Goal: Register for event/course

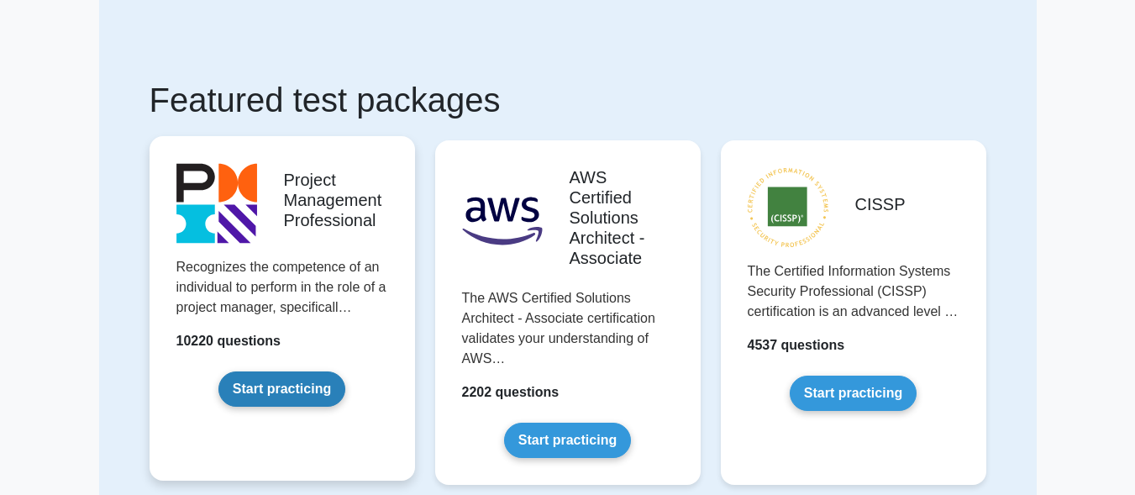
scroll to position [84, 0]
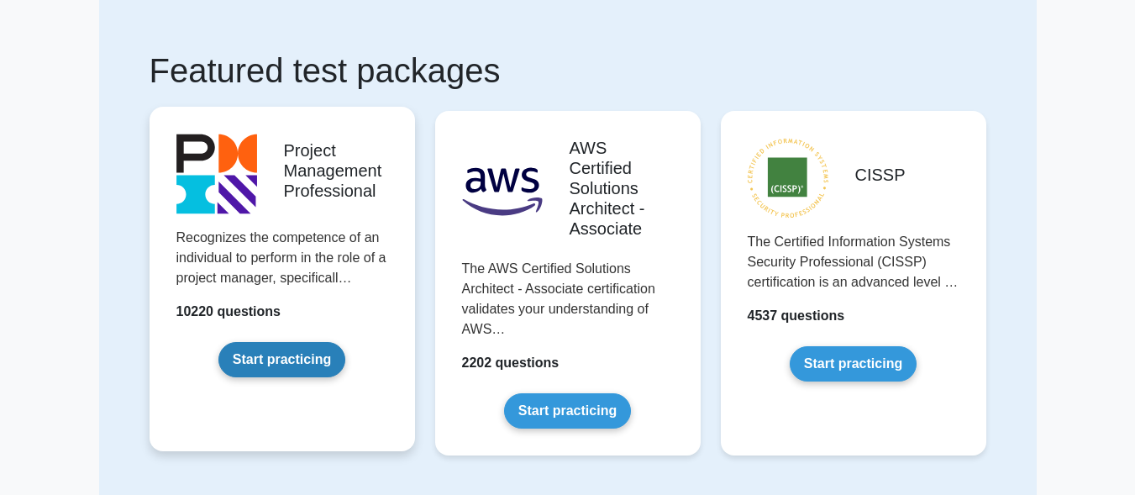
click at [287, 357] on link "Start practicing" at bounding box center [282, 359] width 127 height 35
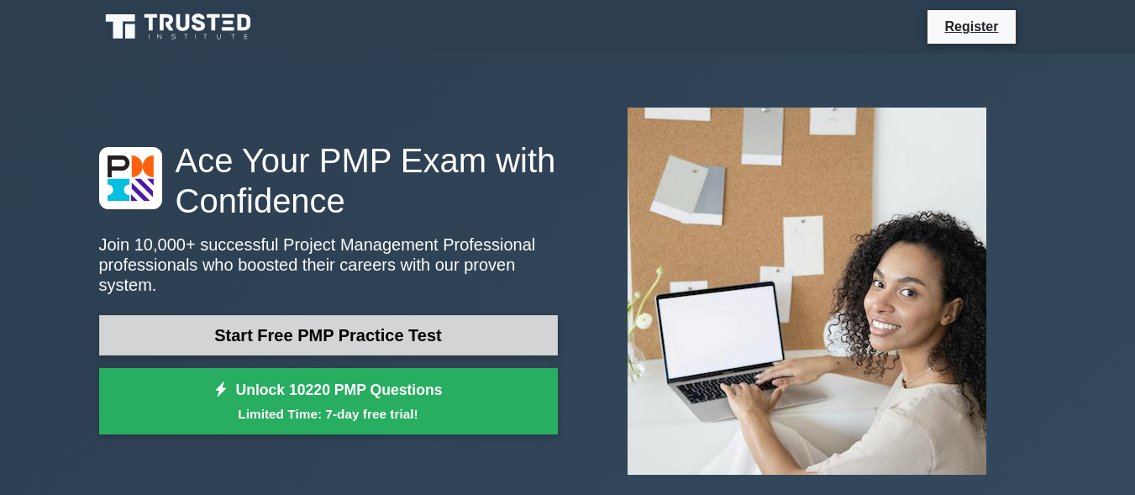
click at [322, 318] on link "Start Free PMP Practice Test" at bounding box center [328, 335] width 459 height 40
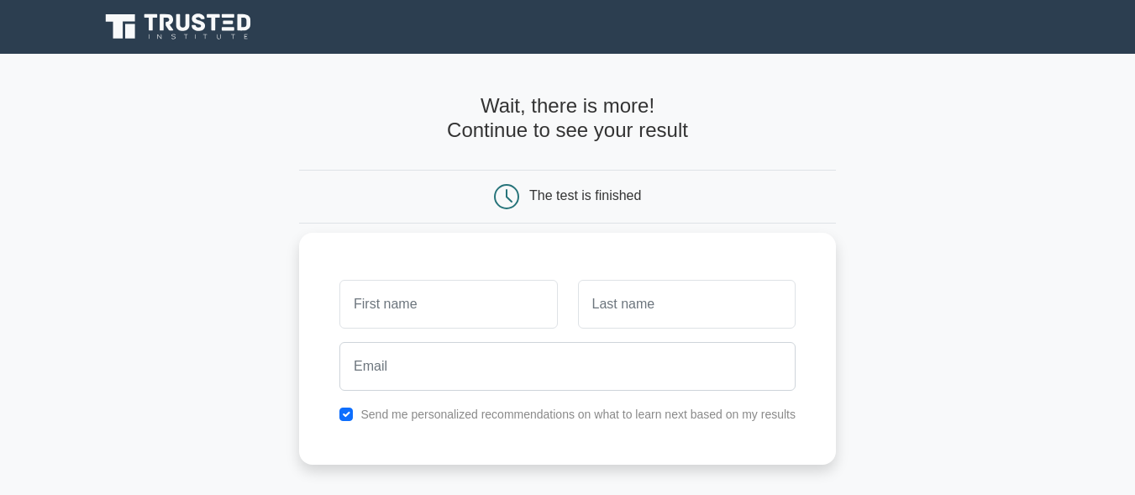
drag, startPoint x: 447, startPoint y: 312, endPoint x: 438, endPoint y: 307, distance: 10.5
click at [446, 313] on input "text" at bounding box center [449, 304] width 218 height 49
type input "MA.[PERSON_NAME]"
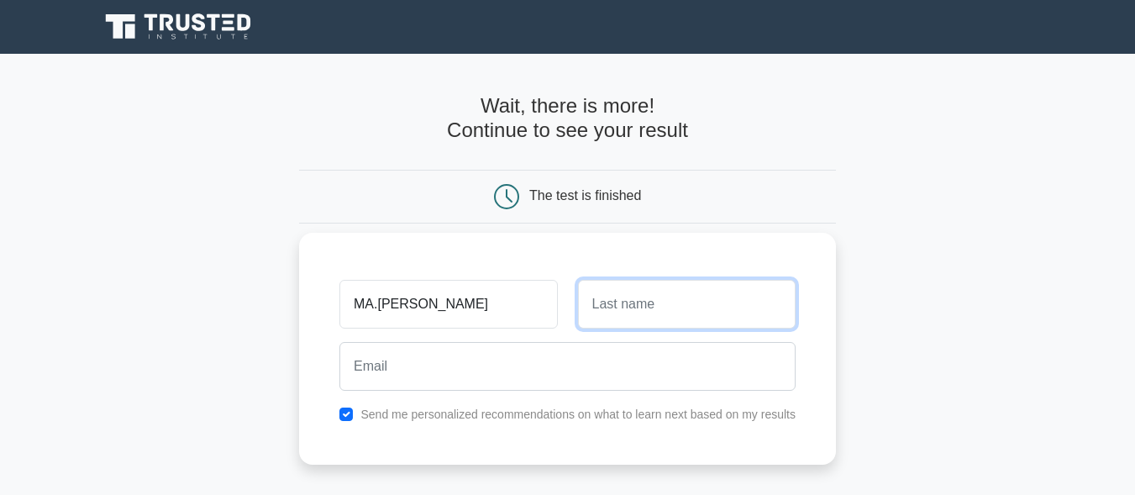
click at [672, 301] on input "text" at bounding box center [687, 304] width 218 height 49
type input "CAJEDA"
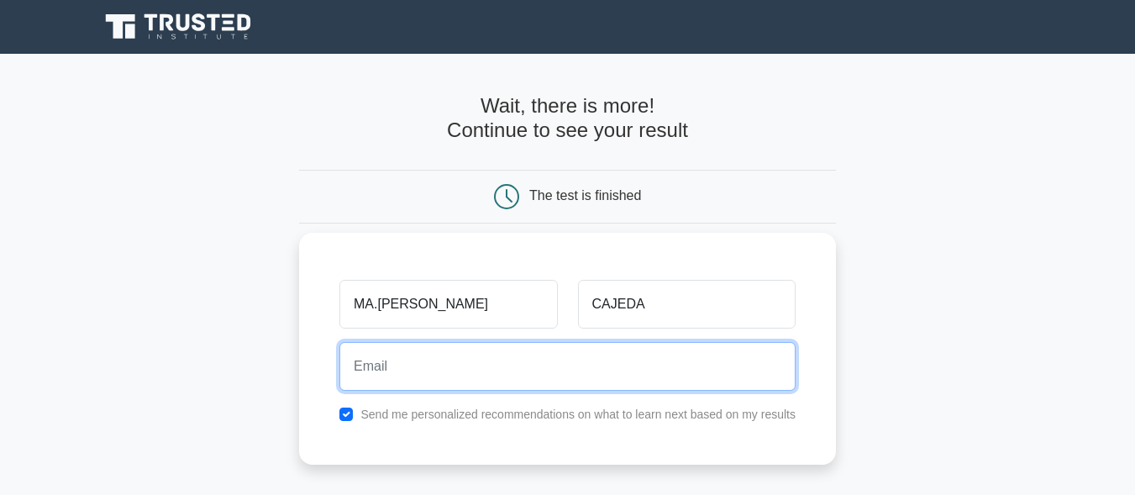
drag, startPoint x: 392, startPoint y: 372, endPoint x: 401, endPoint y: 371, distance: 8.6
click at [400, 371] on input "email" at bounding box center [568, 366] width 456 height 49
type input "cajeda@2025"
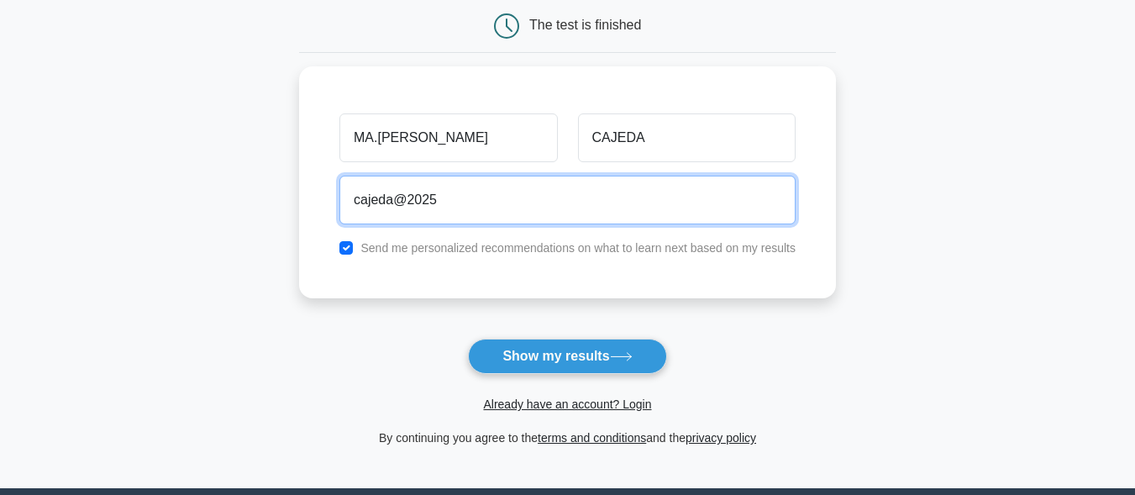
scroll to position [252, 0]
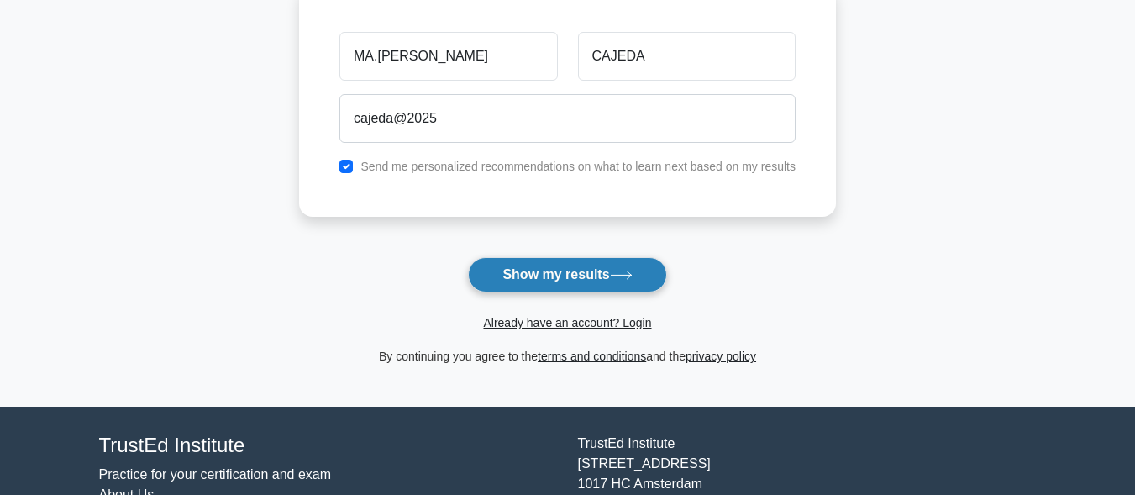
click at [564, 287] on button "Show my results" at bounding box center [567, 274] width 198 height 35
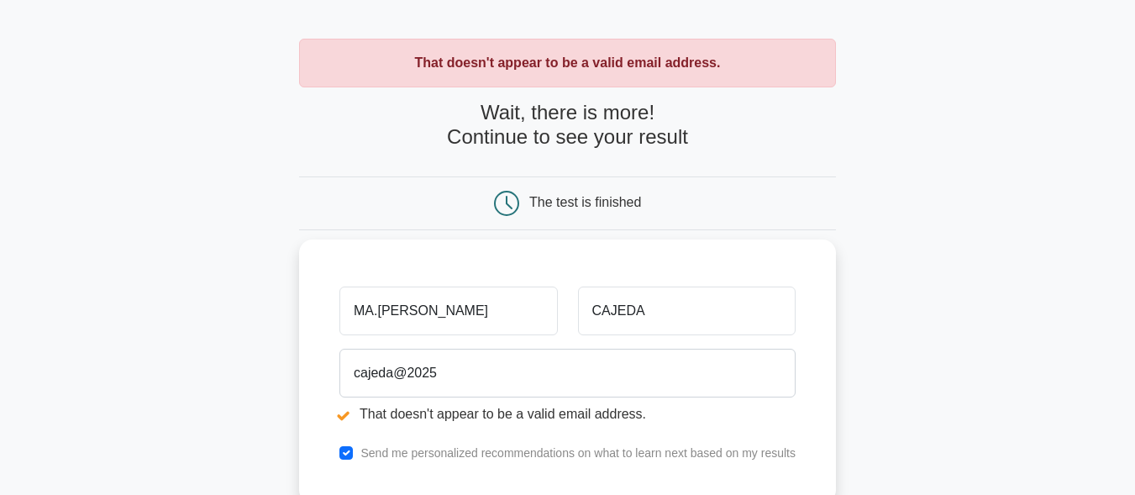
scroll to position [84, 0]
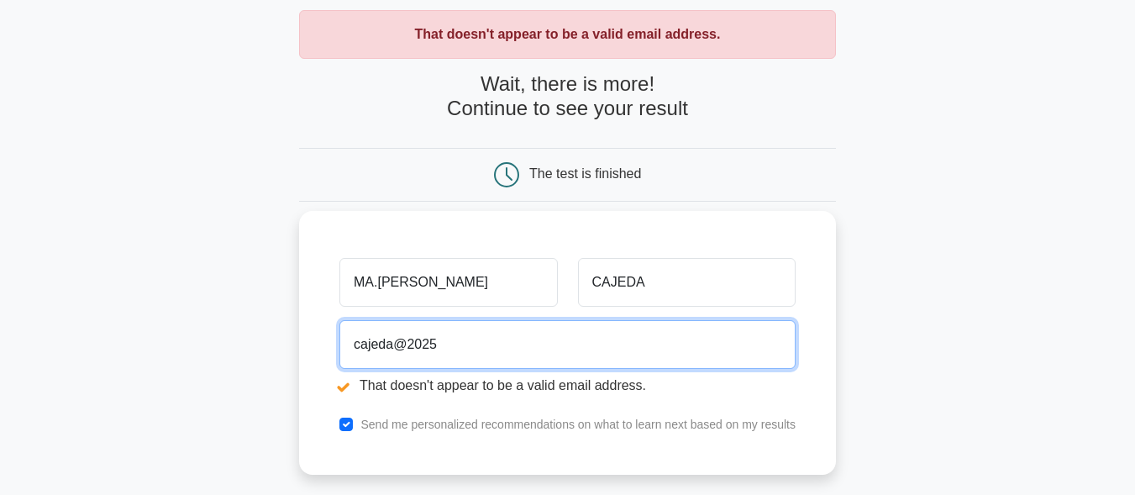
click at [429, 348] on input "cajeda@2025" at bounding box center [568, 344] width 456 height 49
click at [395, 353] on input "cajed5" at bounding box center [568, 344] width 456 height 49
click at [463, 344] on input "cajeda2gmail2c0m" at bounding box center [568, 344] width 456 height 49
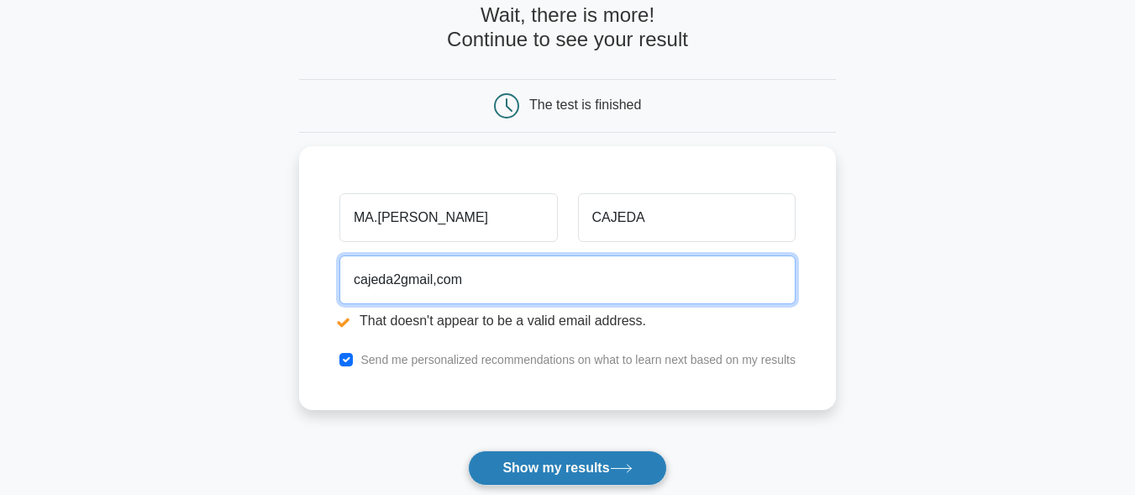
scroll to position [168, 0]
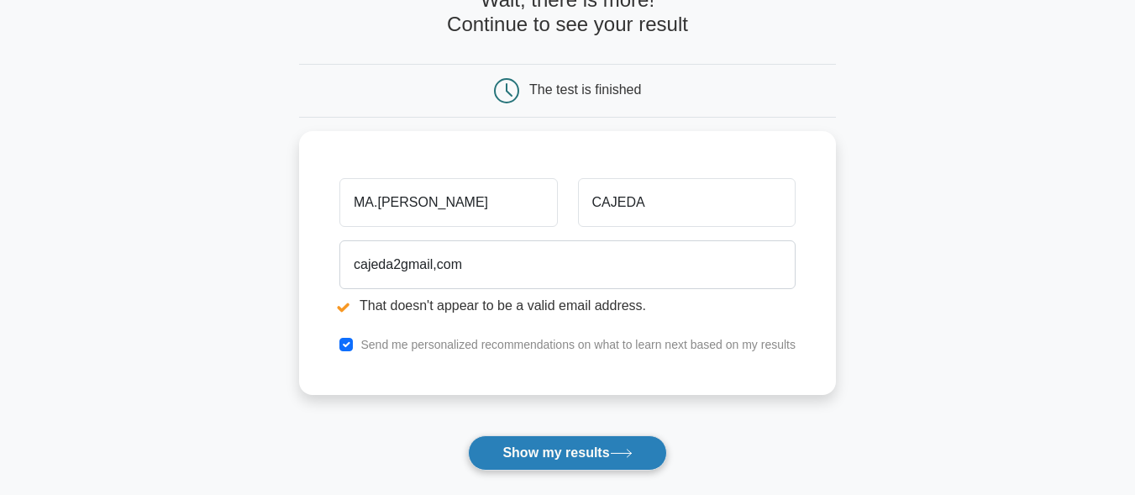
drag, startPoint x: 581, startPoint y: 466, endPoint x: 572, endPoint y: 461, distance: 9.4
click at [582, 464] on button "Show my results" at bounding box center [567, 452] width 198 height 35
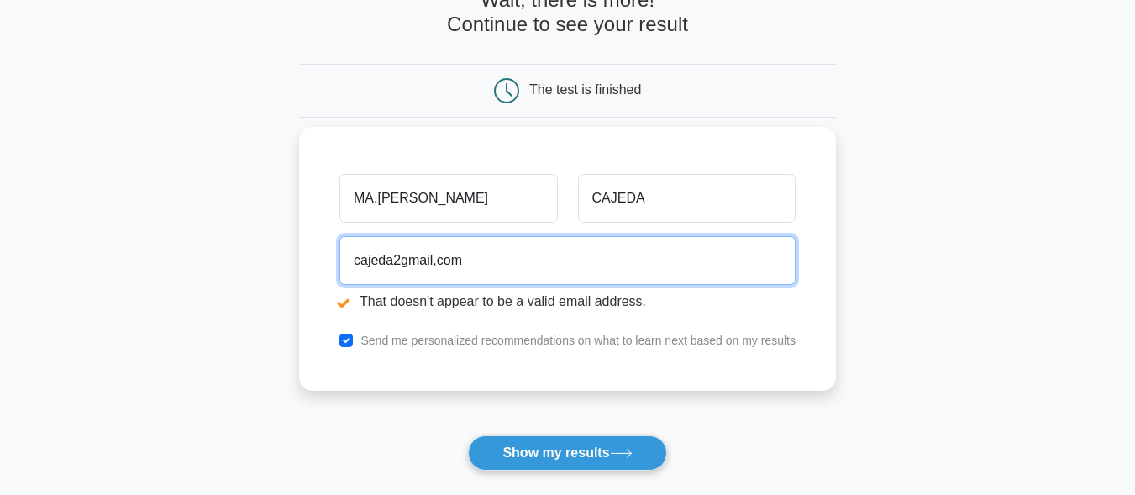
click at [464, 265] on input "cajeda2gmail,com" at bounding box center [568, 260] width 456 height 49
drag, startPoint x: 504, startPoint y: 265, endPoint x: 487, endPoint y: 333, distance: 70.1
click at [491, 324] on div "MA.LUZ CAJEDA cajeda2gmail,com That doesn't appear to be a valid email address.…" at bounding box center [567, 259] width 537 height 264
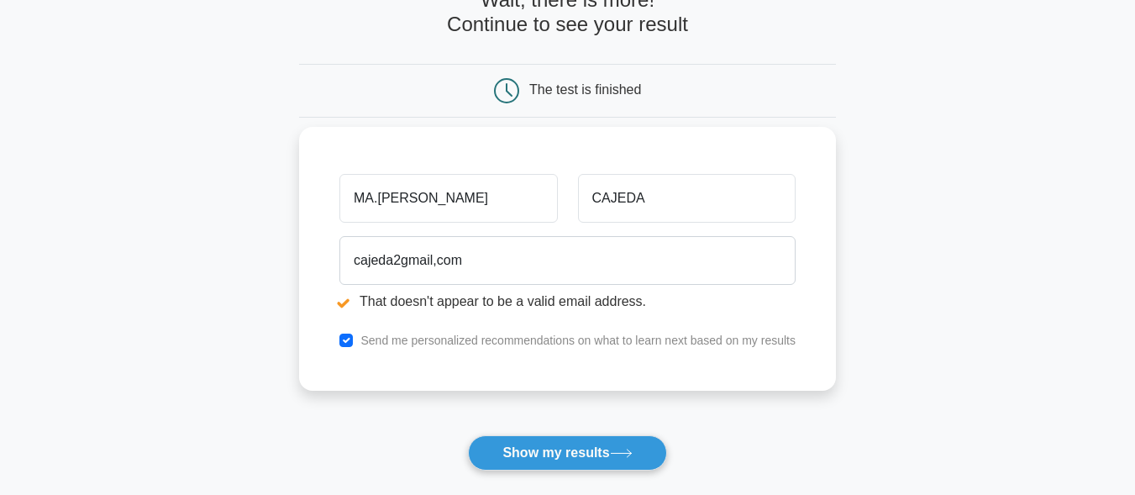
click at [486, 313] on div "cajeda2gmail,com That doesn't appear to be a valid email address." at bounding box center [567, 276] width 477 height 94
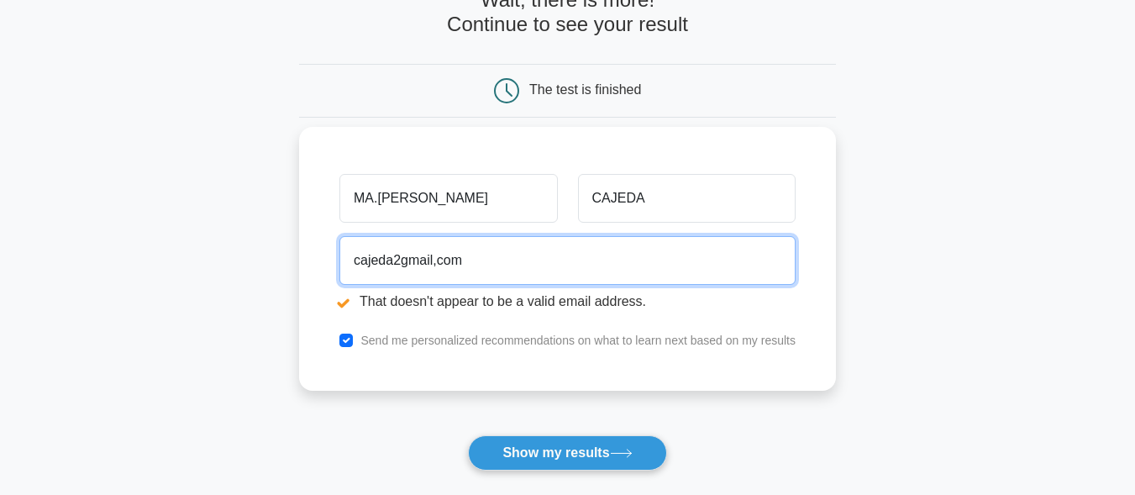
drag, startPoint x: 453, startPoint y: 273, endPoint x: 474, endPoint y: 271, distance: 21.2
click at [474, 271] on input "cajeda2gmail,com" at bounding box center [568, 260] width 456 height 49
click at [481, 263] on input "cajeda2gmail,com" at bounding box center [568, 260] width 456 height 49
click at [437, 266] on input "cajeda@2025" at bounding box center [568, 260] width 456 height 49
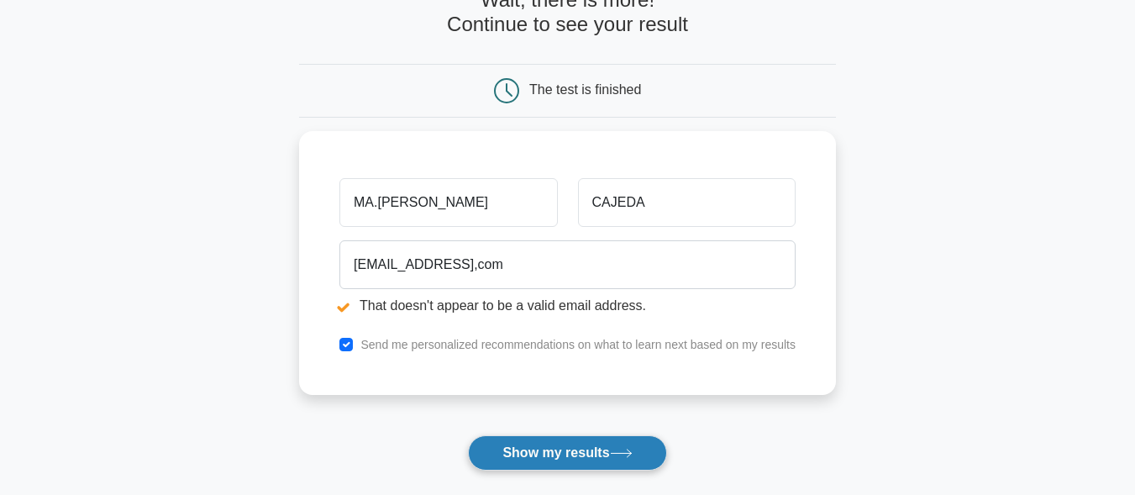
click at [619, 452] on icon at bounding box center [621, 453] width 23 height 9
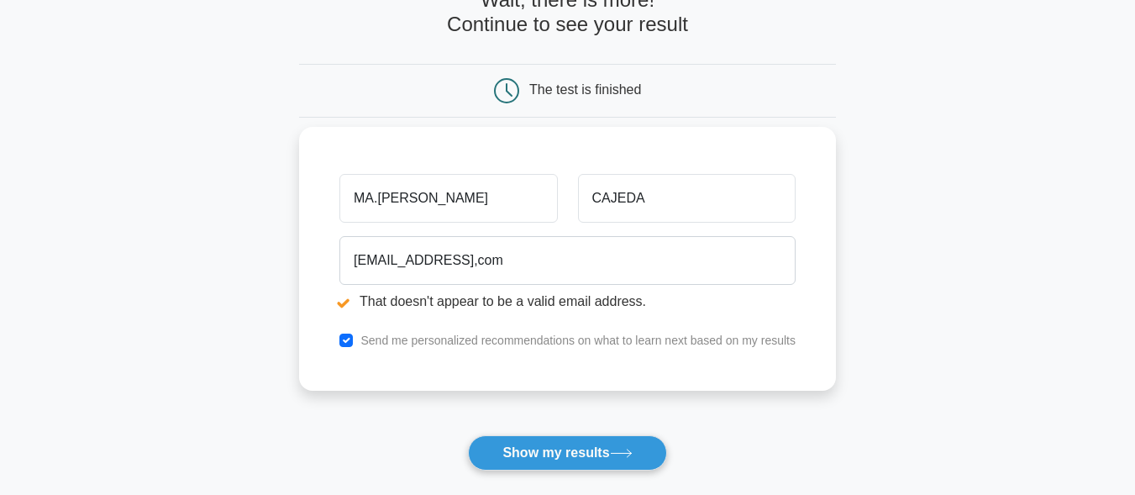
click at [607, 318] on div "cajeda@gmail,com That doesn't appear to be a valid email address." at bounding box center [567, 276] width 477 height 94
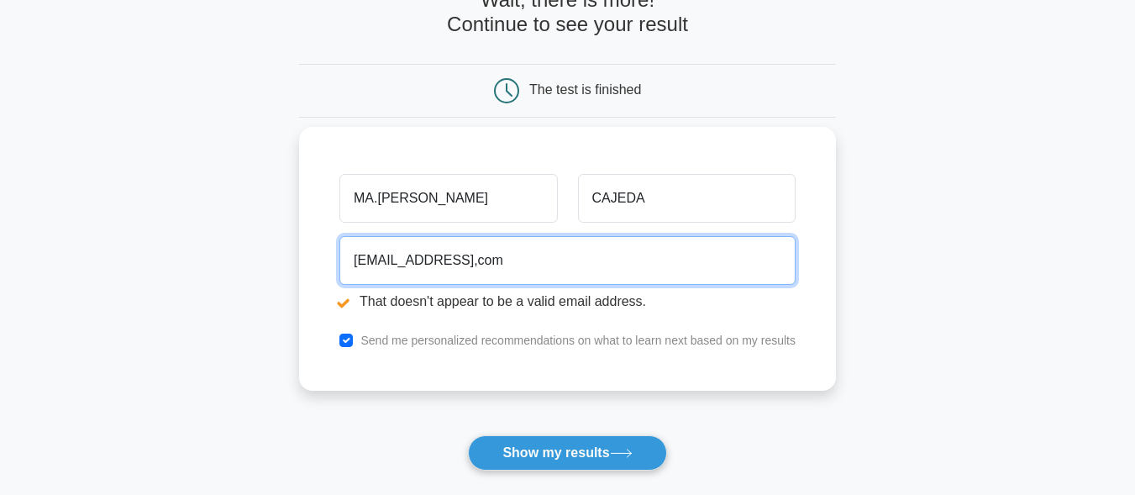
click at [480, 265] on input "cajeda@gmail,com" at bounding box center [568, 260] width 456 height 49
click at [477, 268] on input "cajeda@gmail,com" at bounding box center [568, 260] width 456 height 49
type input "cajeda@2025"
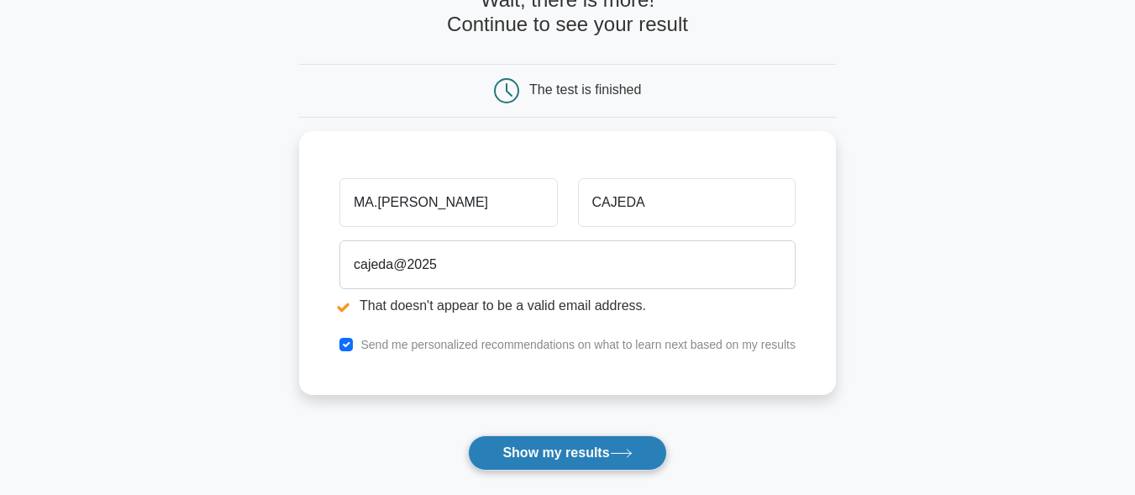
click at [517, 450] on button "Show my results" at bounding box center [567, 452] width 198 height 35
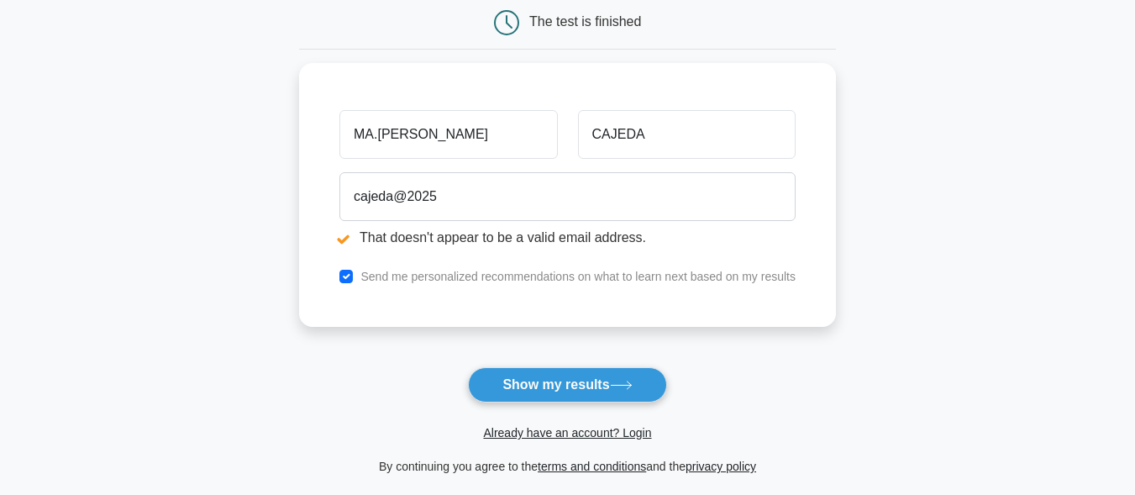
scroll to position [192, 0]
